Goal: Register for event/course

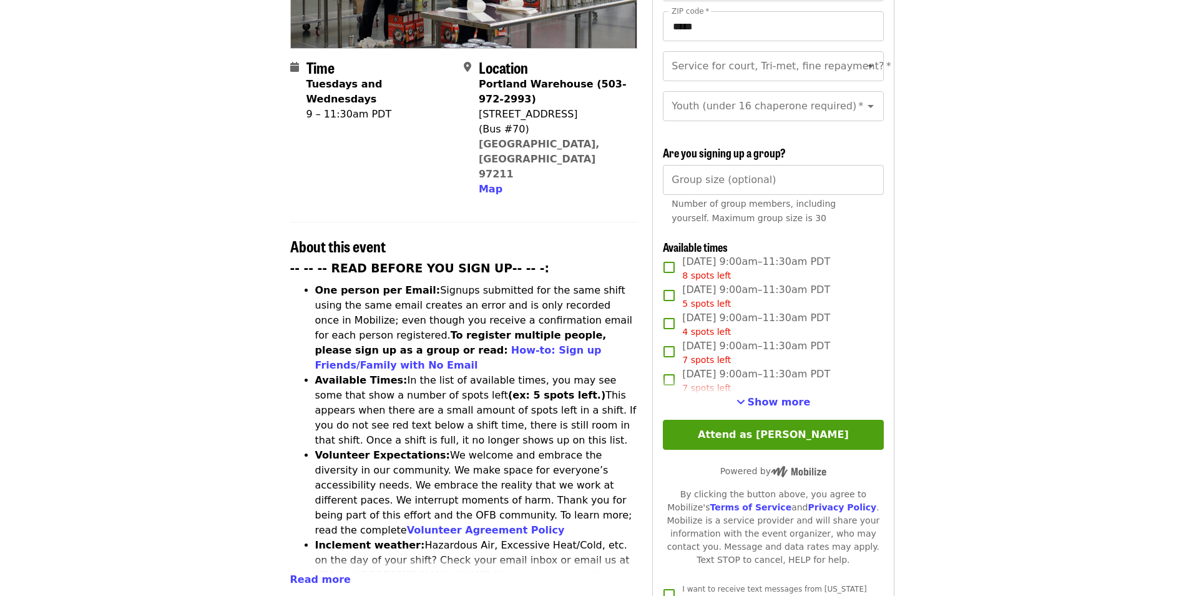
scroll to position [275, 0]
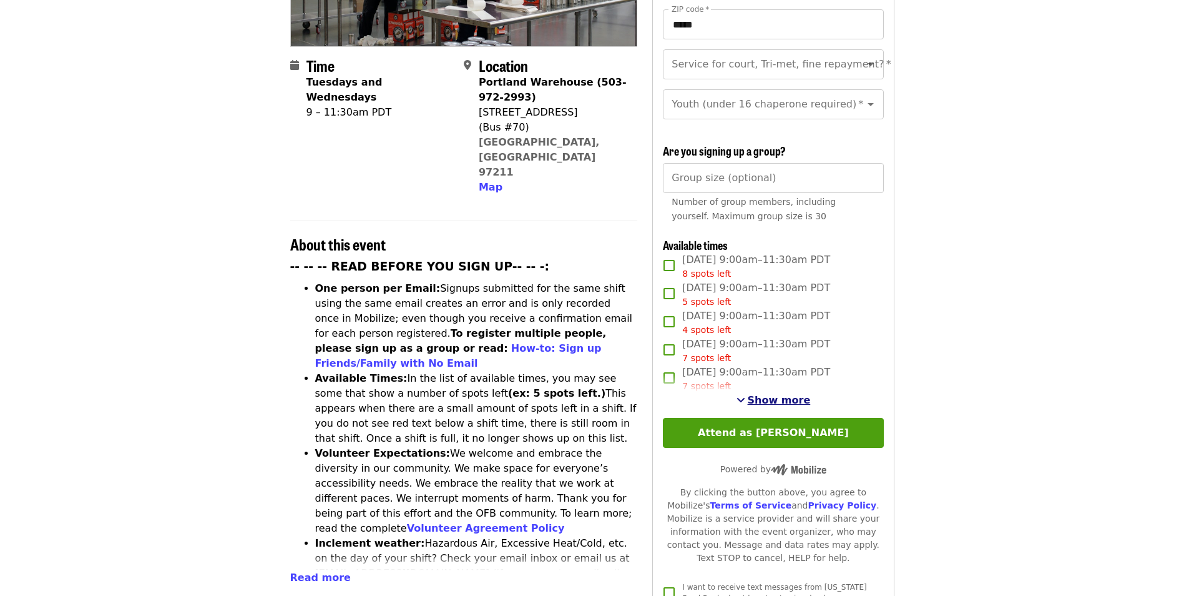
click at [746, 393] on button "Show more" at bounding box center [774, 400] width 74 height 15
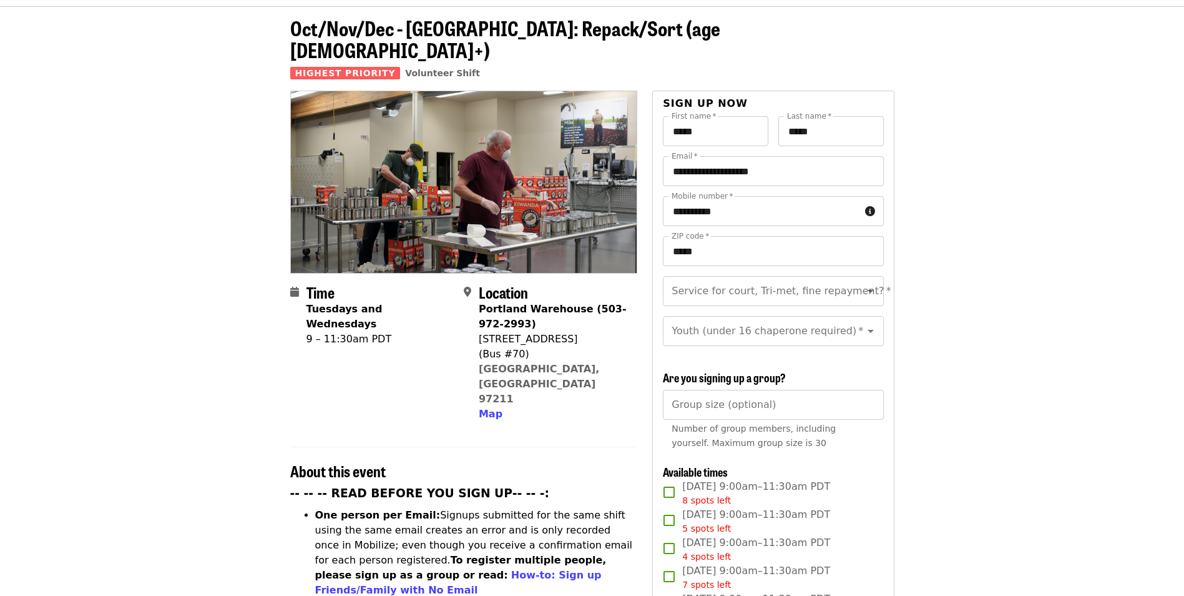
scroll to position [0, 0]
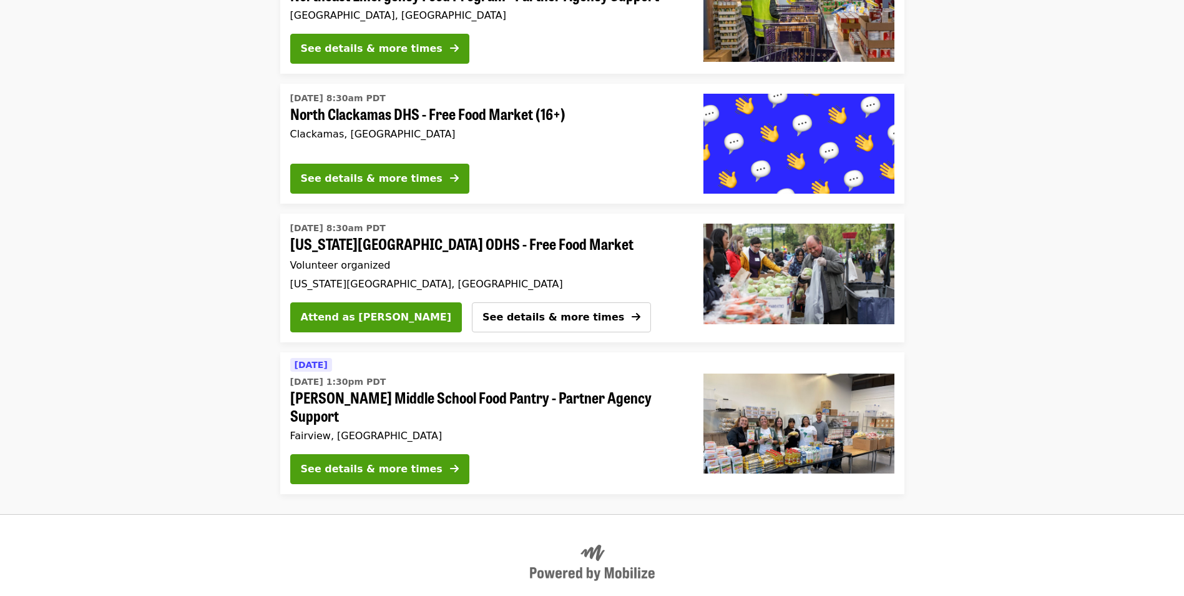
scroll to position [1189, 0]
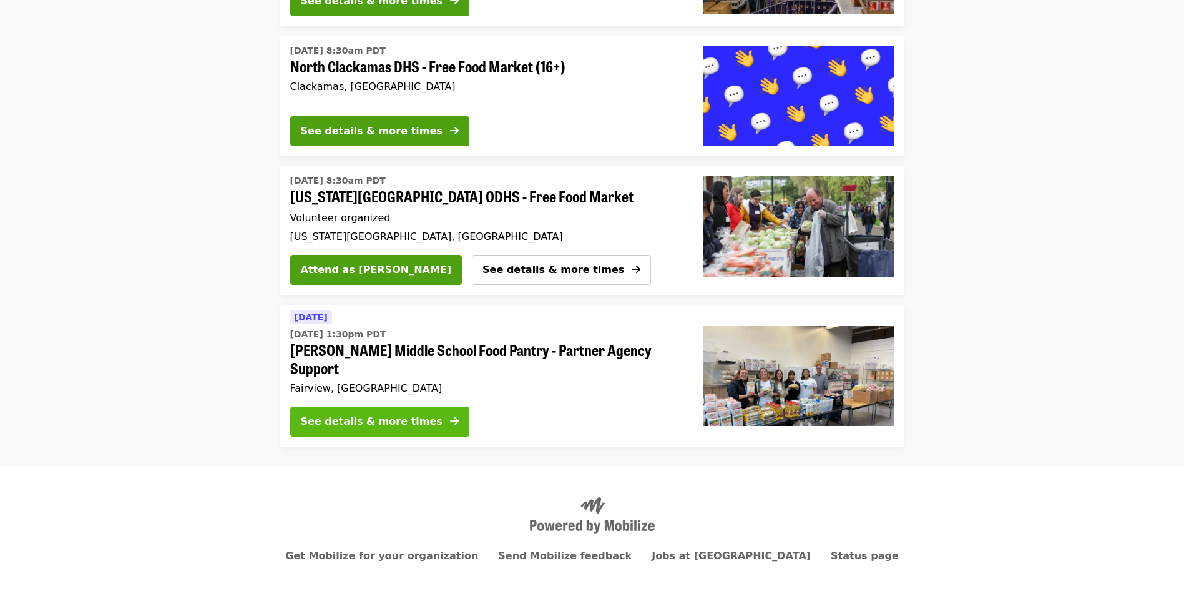
click at [400, 414] on div "See details & more times" at bounding box center [372, 421] width 142 height 15
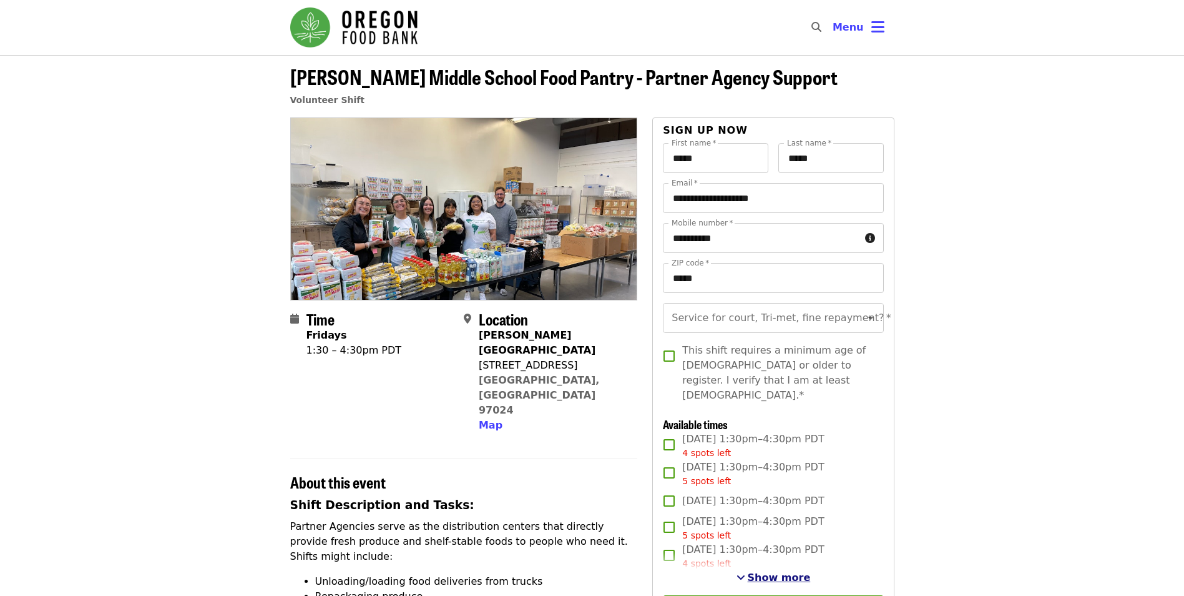
click at [790, 571] on span "Show more" at bounding box center [779, 577] width 63 height 12
